Goal: Transaction & Acquisition: Obtain resource

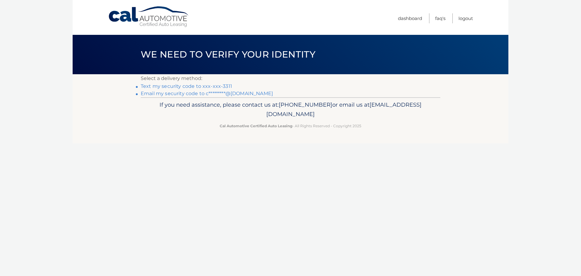
click at [206, 86] on link "Text my security code to xxx-xxx-3311" at bounding box center [186, 86] width 91 height 6
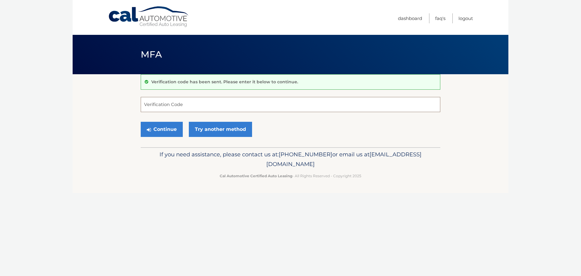
click at [175, 104] on input "Verification Code" at bounding box center [291, 104] width 300 height 15
type input "344339"
click at [160, 126] on button "Continue" at bounding box center [162, 129] width 42 height 15
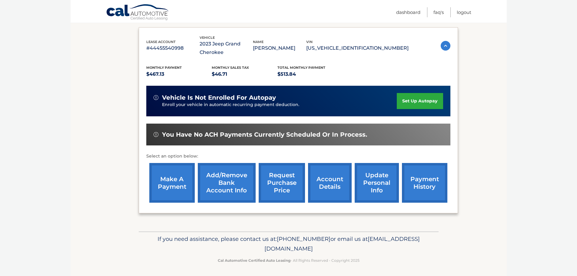
scroll to position [100, 0]
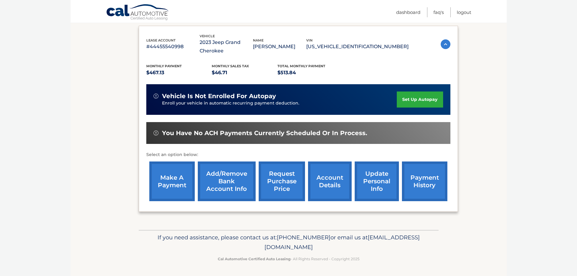
click at [335, 184] on link "account details" at bounding box center [330, 181] width 44 height 40
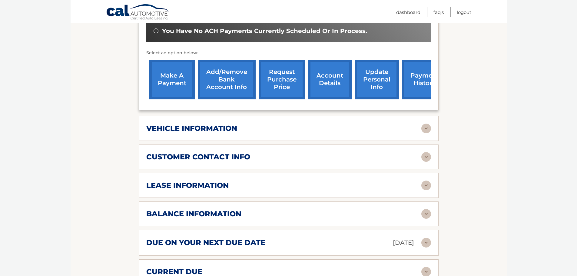
scroll to position [212, 0]
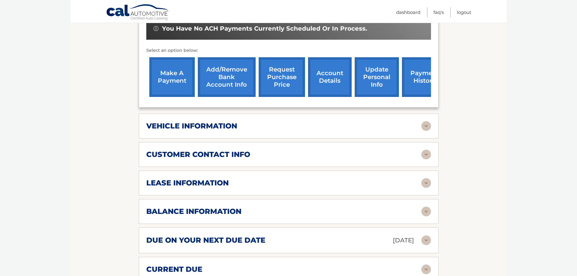
click at [423, 182] on img at bounding box center [426, 183] width 10 height 10
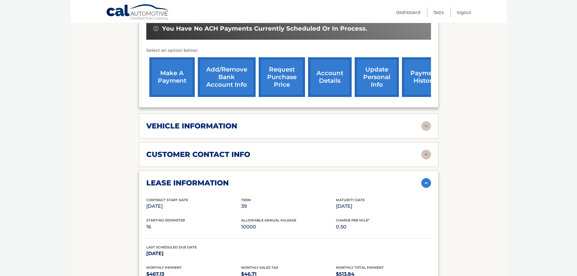
click at [428, 125] on img at bounding box center [426, 126] width 10 height 10
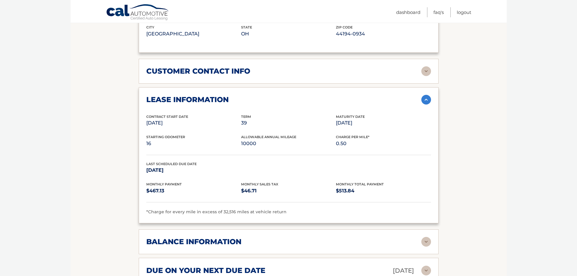
scroll to position [592, 0]
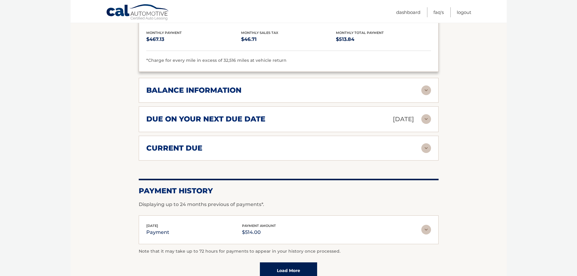
click at [422, 91] on img at bounding box center [426, 90] width 10 height 10
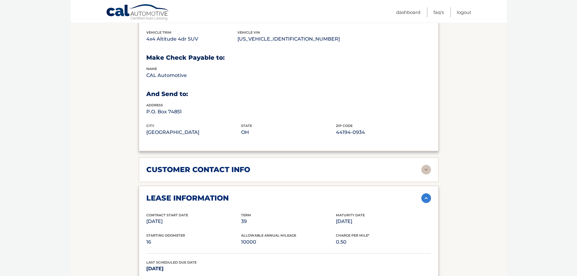
scroll to position [229, 0]
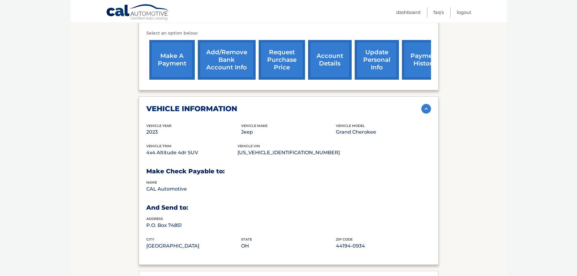
click at [284, 63] on link "request purchase price" at bounding box center [282, 60] width 46 height 40
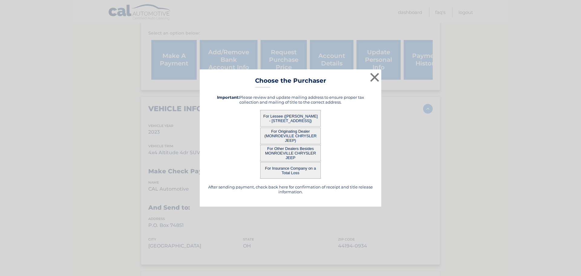
click at [289, 134] on button "For Originating Dealer (MONROEVILLE CHRYSLER JEEP)" at bounding box center [290, 135] width 61 height 17
click at [295, 133] on button "For Originating Dealer (MONROEVILLE CHRYSLER JEEP)" at bounding box center [290, 135] width 61 height 17
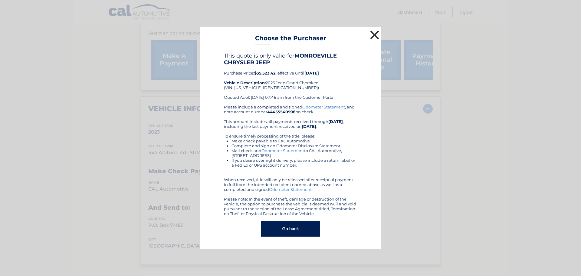
click at [376, 32] on button "×" at bounding box center [375, 35] width 12 height 12
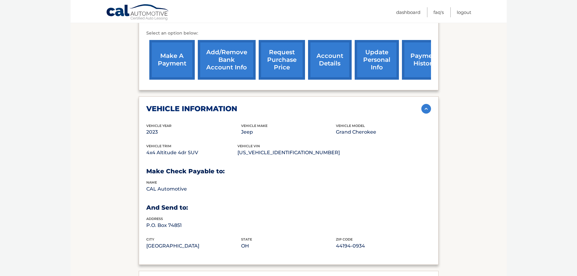
click at [418, 56] on link "payment history" at bounding box center [424, 60] width 45 height 40
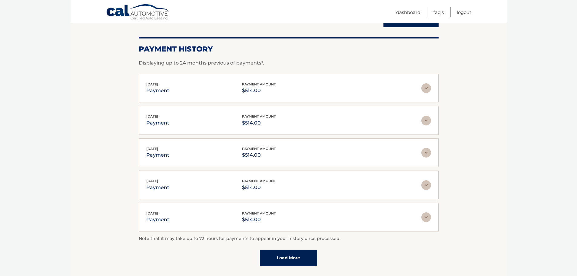
scroll to position [122, 0]
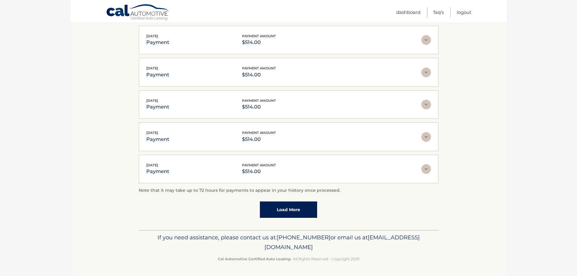
click at [298, 205] on link "Load More" at bounding box center [288, 209] width 57 height 16
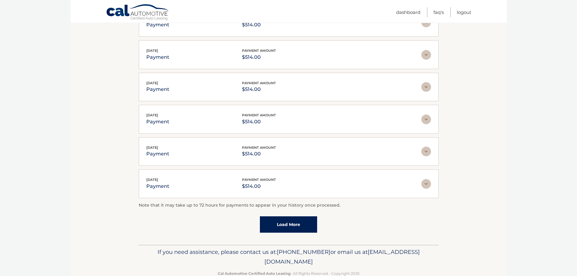
scroll to position [154, 0]
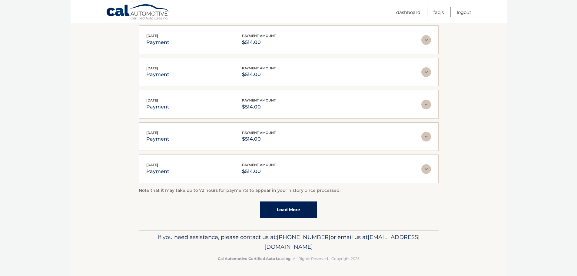
drag, startPoint x: 311, startPoint y: 224, endPoint x: 308, endPoint y: 201, distance: 22.6
click at [311, 223] on div "Account Details | #44455540998 Back to Dashboard Payment History Displaying up …" at bounding box center [289, 75] width 300 height 310
click at [307, 205] on link "Load More" at bounding box center [288, 209] width 57 height 16
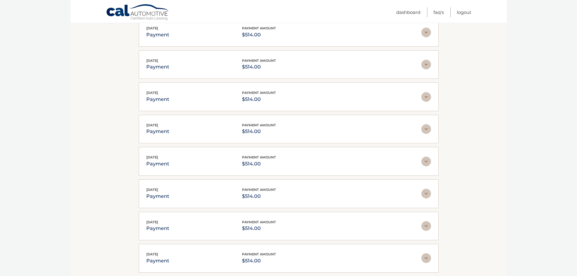
scroll to position [315, 0]
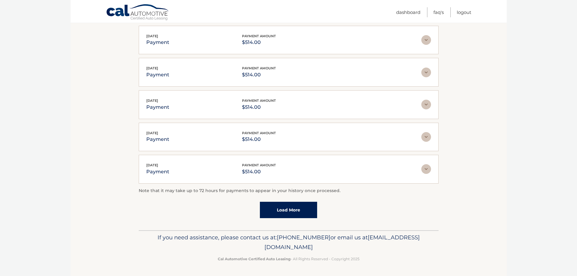
click at [302, 206] on link "Load More" at bounding box center [288, 210] width 57 height 16
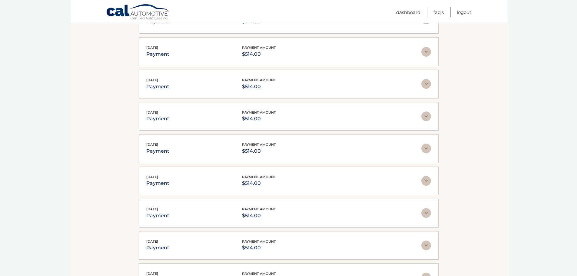
scroll to position [477, 0]
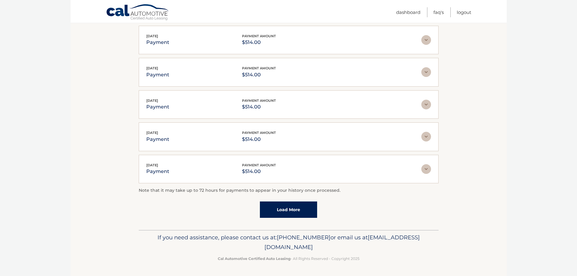
click at [295, 214] on link "Load More" at bounding box center [288, 209] width 57 height 16
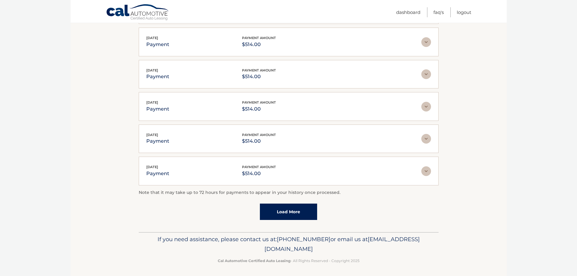
scroll to position [638, 0]
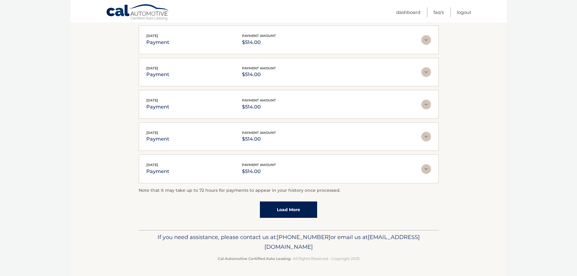
click at [296, 210] on link "Load More" at bounding box center [288, 209] width 57 height 16
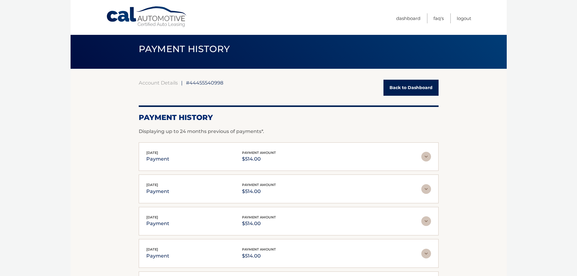
scroll to position [0, 0]
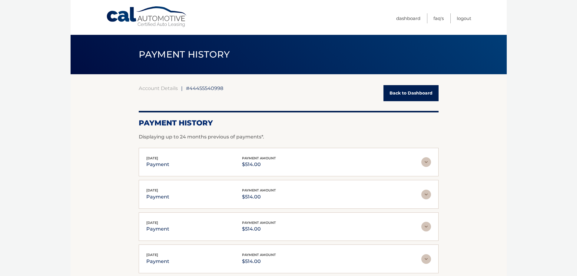
click at [418, 94] on link "Back to Dashboard" at bounding box center [410, 93] width 55 height 16
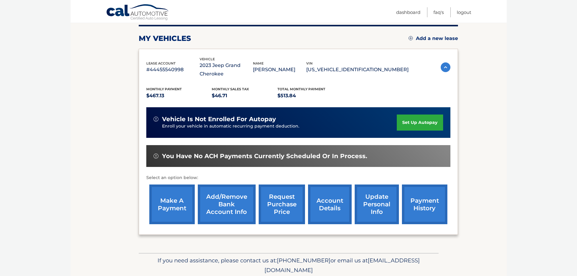
scroll to position [91, 0]
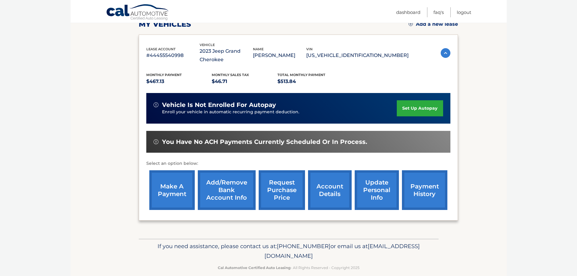
click at [332, 186] on link "account details" at bounding box center [330, 190] width 44 height 40
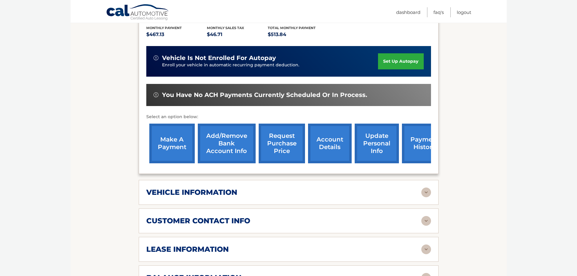
scroll to position [212, 0]
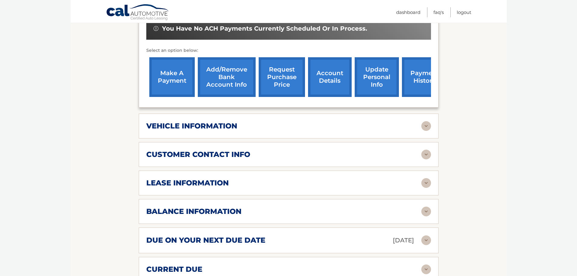
click at [429, 127] on img at bounding box center [426, 126] width 10 height 10
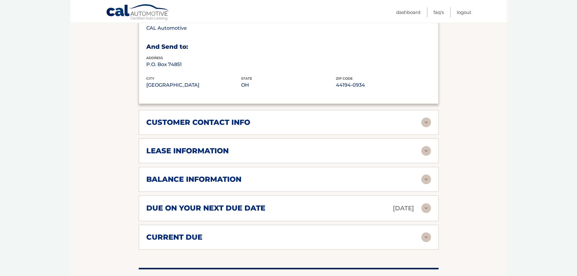
scroll to position [394, 0]
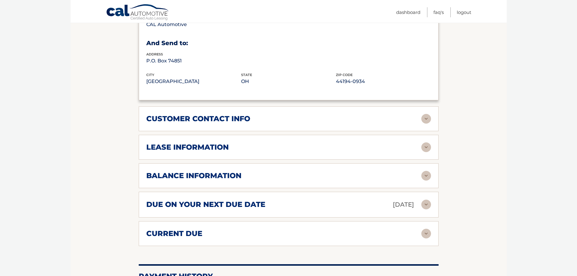
click at [428, 120] on img at bounding box center [426, 119] width 10 height 10
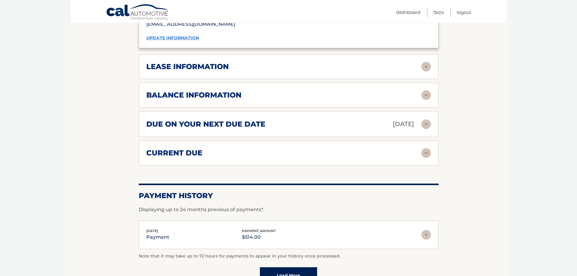
scroll to position [605, 0]
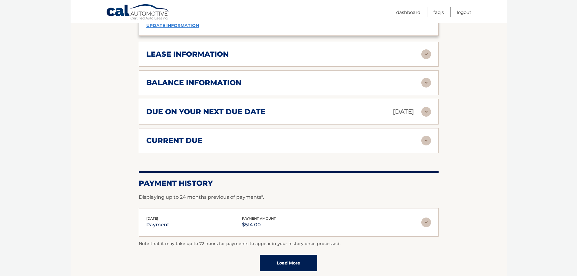
click at [424, 55] on img at bounding box center [426, 54] width 10 height 10
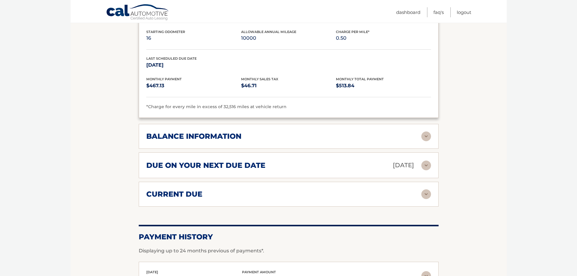
scroll to position [666, 0]
click at [427, 131] on div "balance information Payments Received 32 Payments Remaining 7 Next Payment will…" at bounding box center [289, 135] width 300 height 25
click at [426, 135] on img at bounding box center [426, 136] width 10 height 10
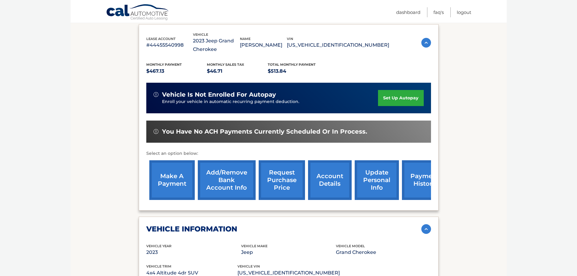
scroll to position [28, 0]
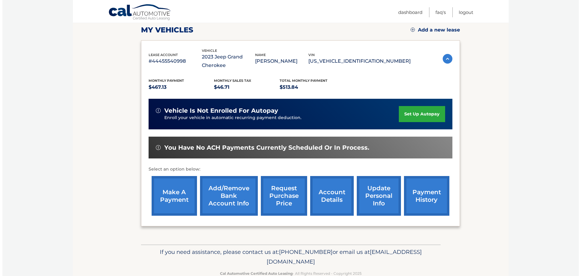
scroll to position [100, 0]
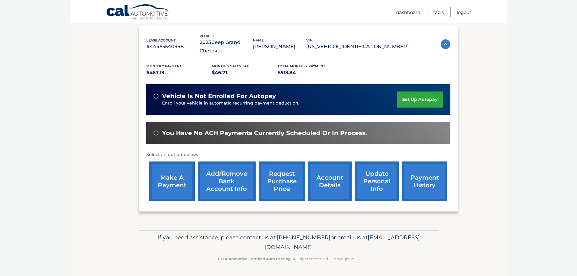
click at [290, 186] on link "request purchase price" at bounding box center [282, 181] width 46 height 40
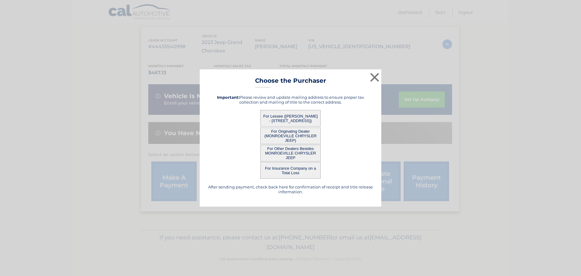
click at [294, 173] on button "For Insurance Company on a Total Loss" at bounding box center [290, 170] width 61 height 17
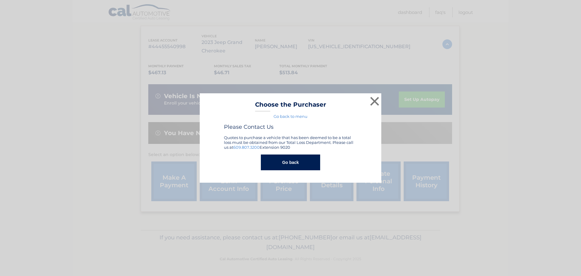
click at [298, 169] on button "Go back" at bounding box center [290, 162] width 59 height 16
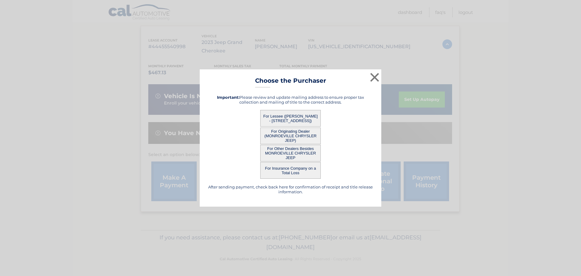
click at [299, 165] on button "For Insurance Company on a Total Loss" at bounding box center [290, 170] width 61 height 17
click at [298, 170] on button "For Insurance Company on a Total Loss" at bounding box center [290, 170] width 61 height 17
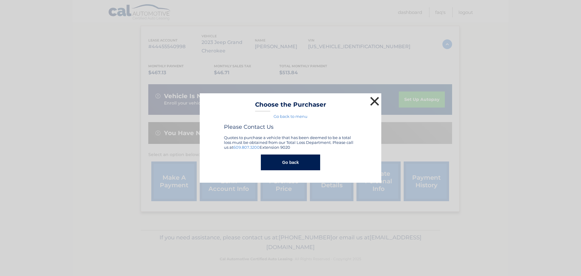
click at [374, 100] on button "×" at bounding box center [375, 101] width 12 height 12
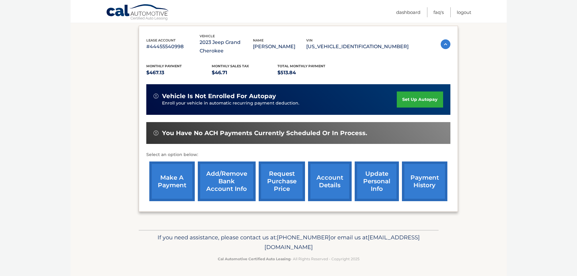
click at [279, 179] on link "request purchase price" at bounding box center [282, 181] width 46 height 40
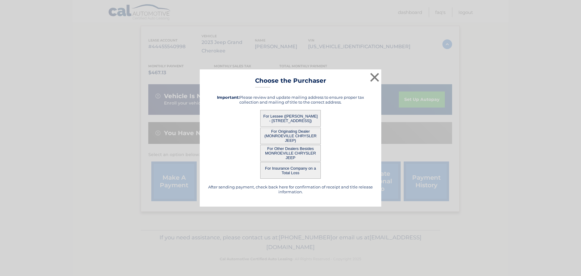
click at [285, 150] on button "For Other Dealers Besides MONROEVILLE CHRYSLER JEEP" at bounding box center [290, 153] width 61 height 17
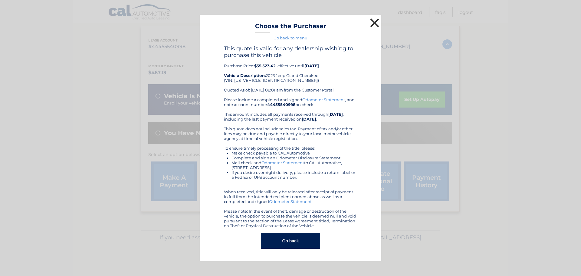
click at [373, 22] on button "×" at bounding box center [375, 23] width 12 height 12
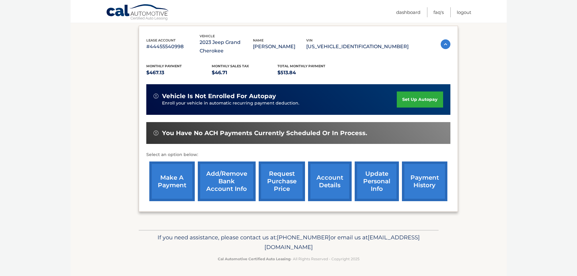
click at [284, 172] on link "request purchase price" at bounding box center [282, 181] width 46 height 40
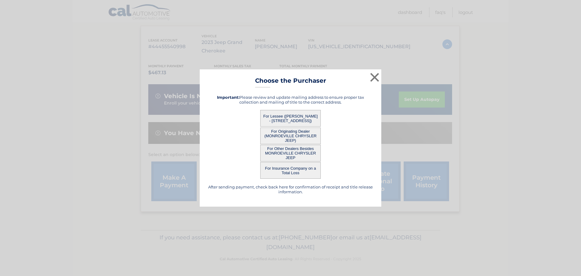
click at [287, 114] on button "For Lessee ([PERSON_NAME] - [STREET_ADDRESS])" at bounding box center [290, 118] width 61 height 17
click at [288, 116] on button "For Lessee ([PERSON_NAME] - [STREET_ADDRESS])" at bounding box center [290, 118] width 61 height 17
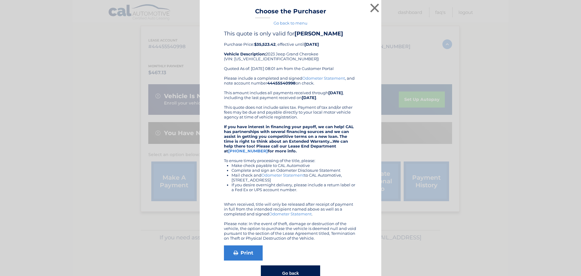
click at [288, 116] on div "× Choose the Purchaser Go back to menu After sending payment, check back here f…" at bounding box center [291, 146] width 182 height 293
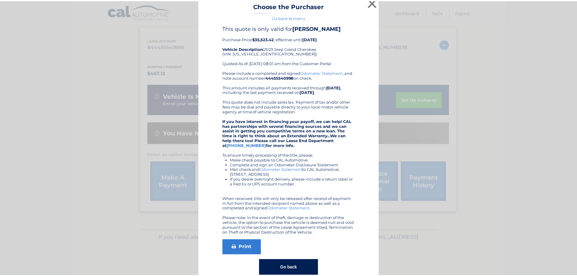
scroll to position [0, 0]
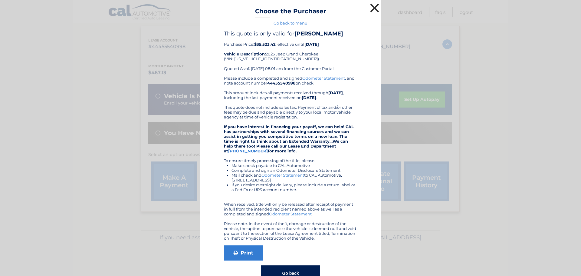
click at [370, 8] on button "×" at bounding box center [375, 8] width 12 height 12
